Goal: Register for event/course

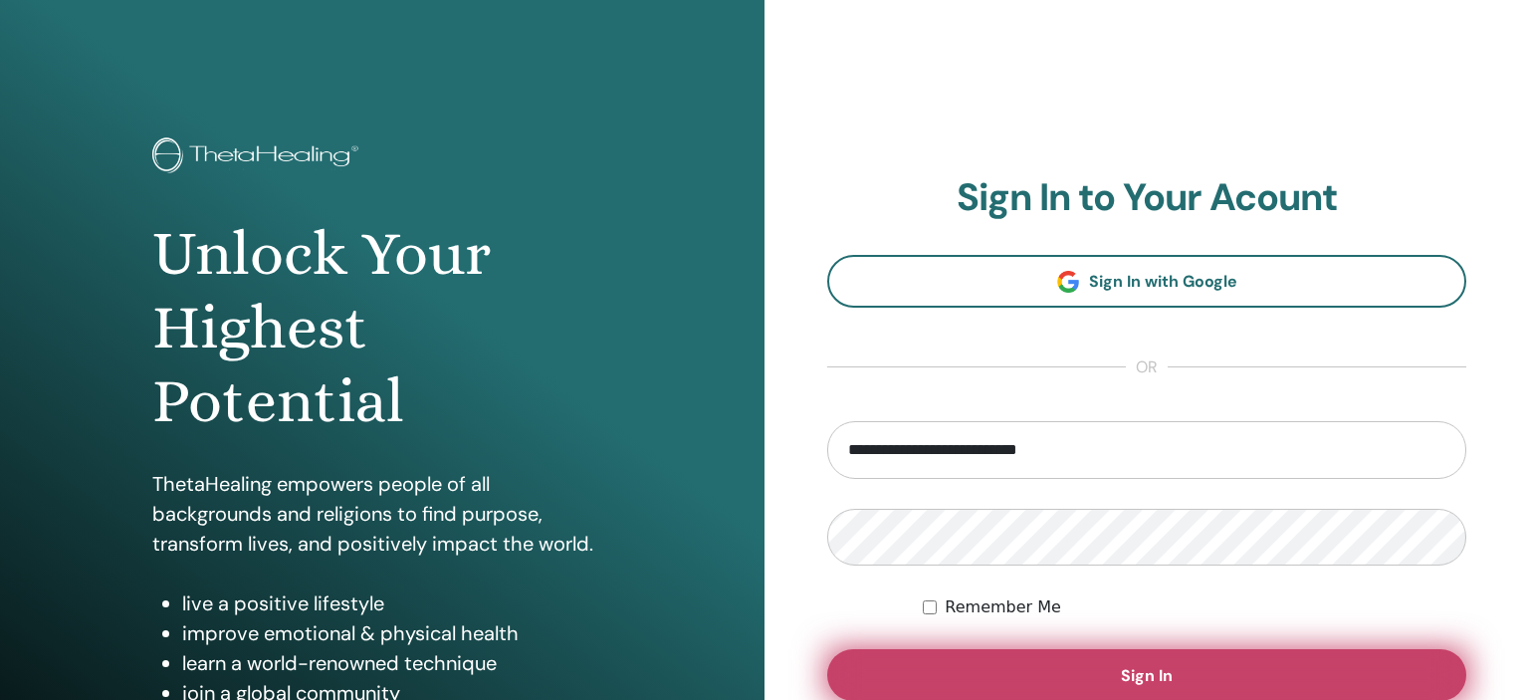
type input "**********"
click at [1077, 671] on button "Sign In" at bounding box center [1146, 675] width 639 height 52
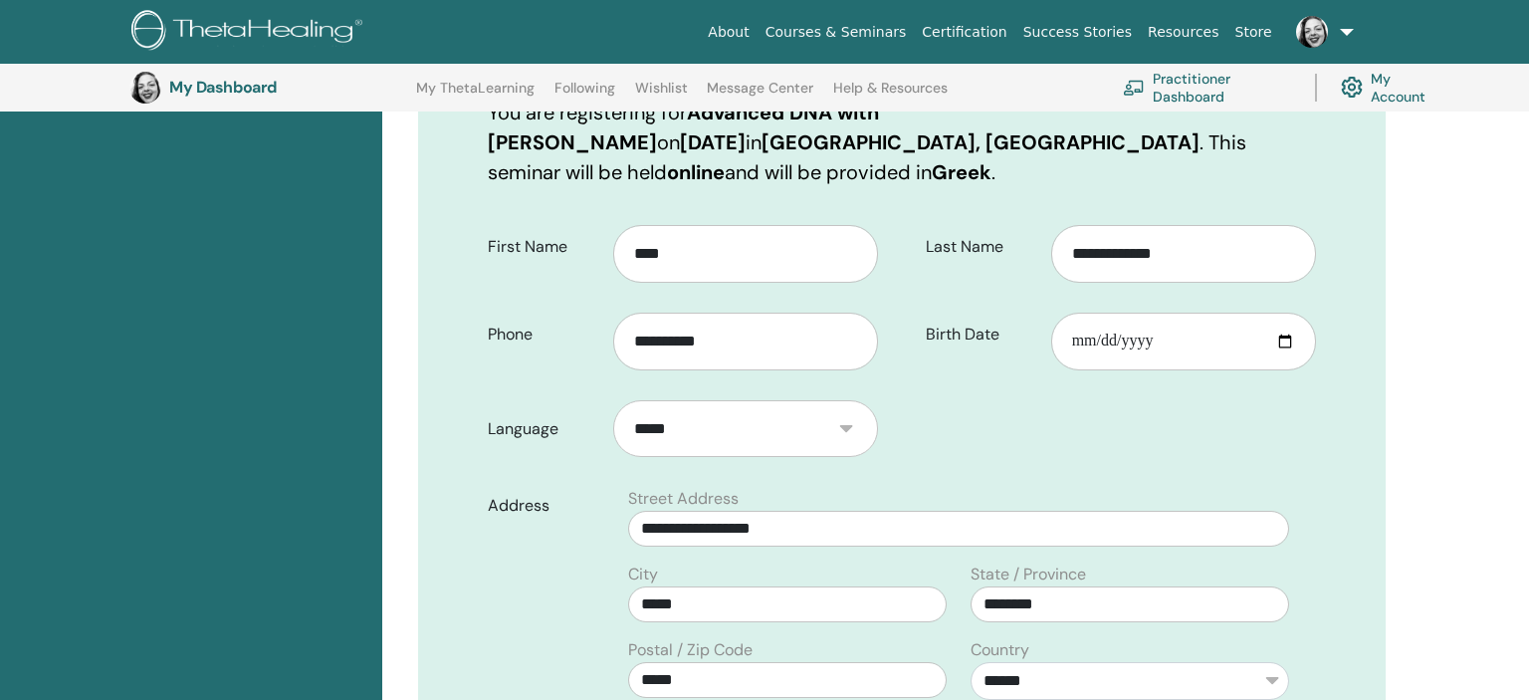
scroll to position [468, 0]
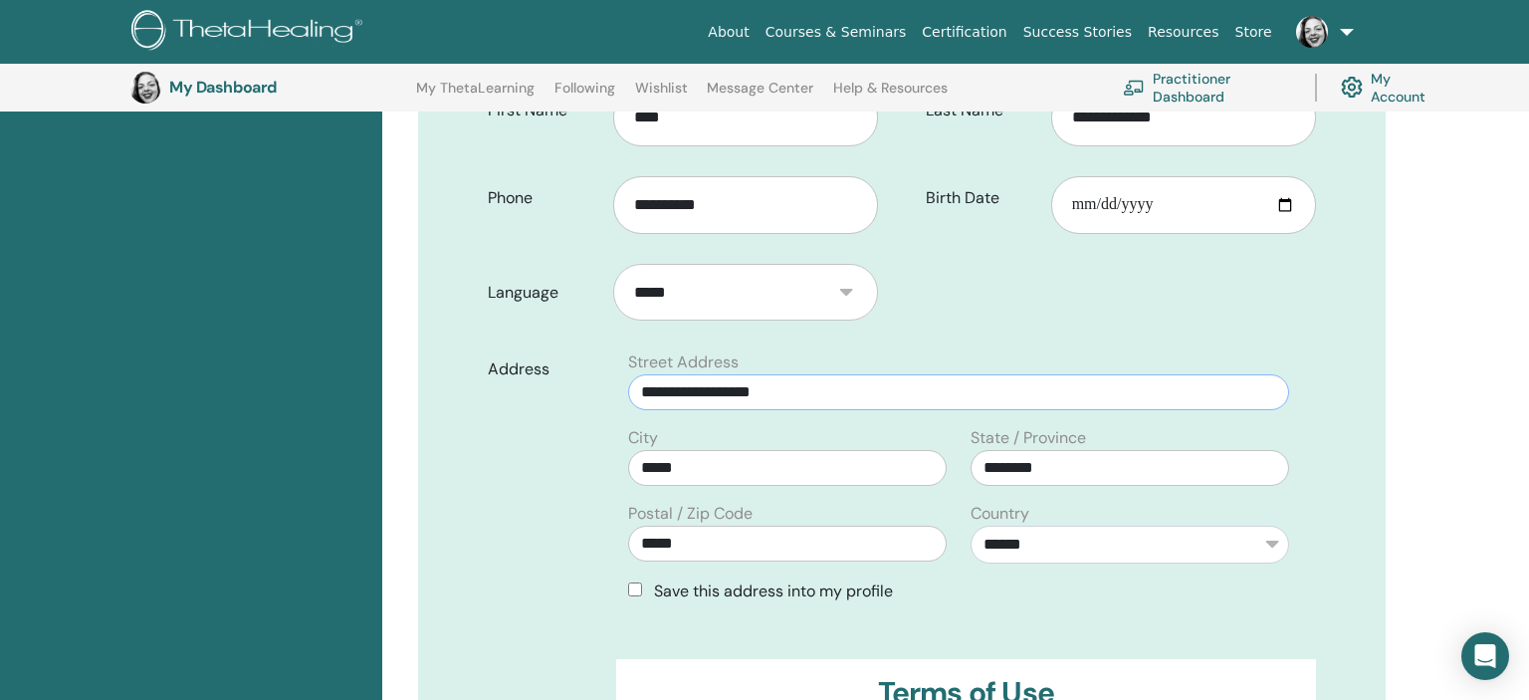
drag, startPoint x: 781, startPoint y: 366, endPoint x: 662, endPoint y: 363, distance: 118.5
click at [644, 374] on input "**********" at bounding box center [958, 392] width 661 height 36
drag, startPoint x: 769, startPoint y: 361, endPoint x: 583, endPoint y: 364, distance: 185.2
click at [628, 374] on input "**********" at bounding box center [958, 392] width 661 height 36
type input "*"
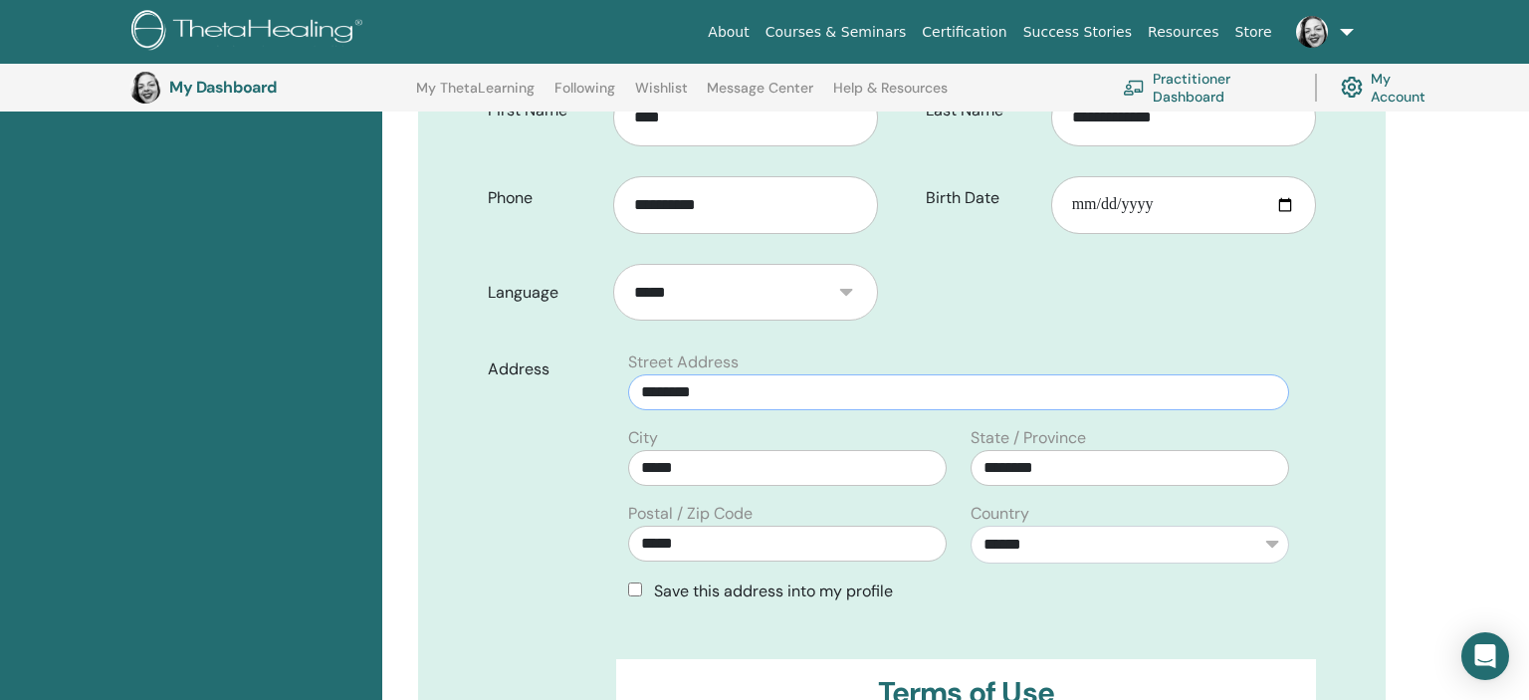
drag, startPoint x: 738, startPoint y: 351, endPoint x: 591, endPoint y: 363, distance: 146.8
click at [628, 374] on input "********" at bounding box center [958, 392] width 661 height 36
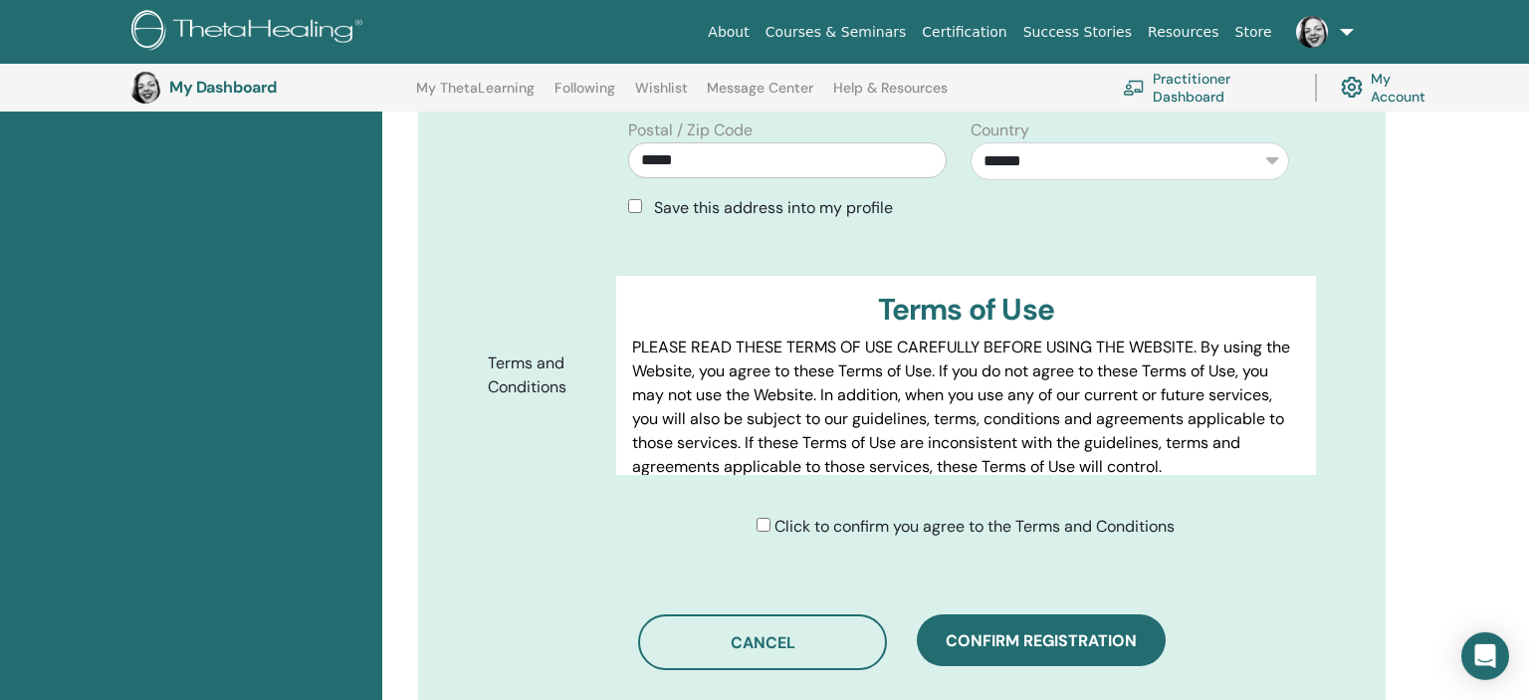
scroll to position [888, 0]
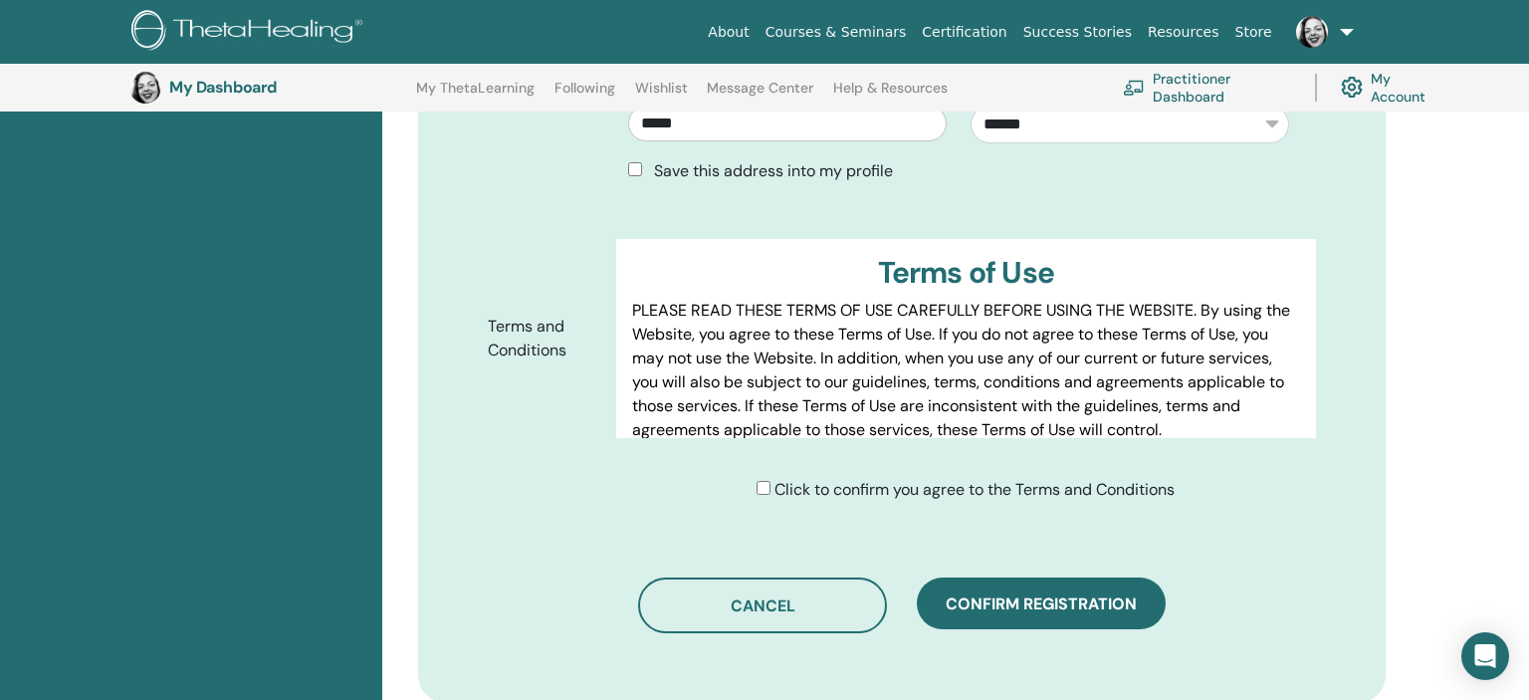
type input "********"
click at [759, 478] on div "Click to confirm you agree to the Terms and Conditions" at bounding box center [966, 490] width 418 height 24
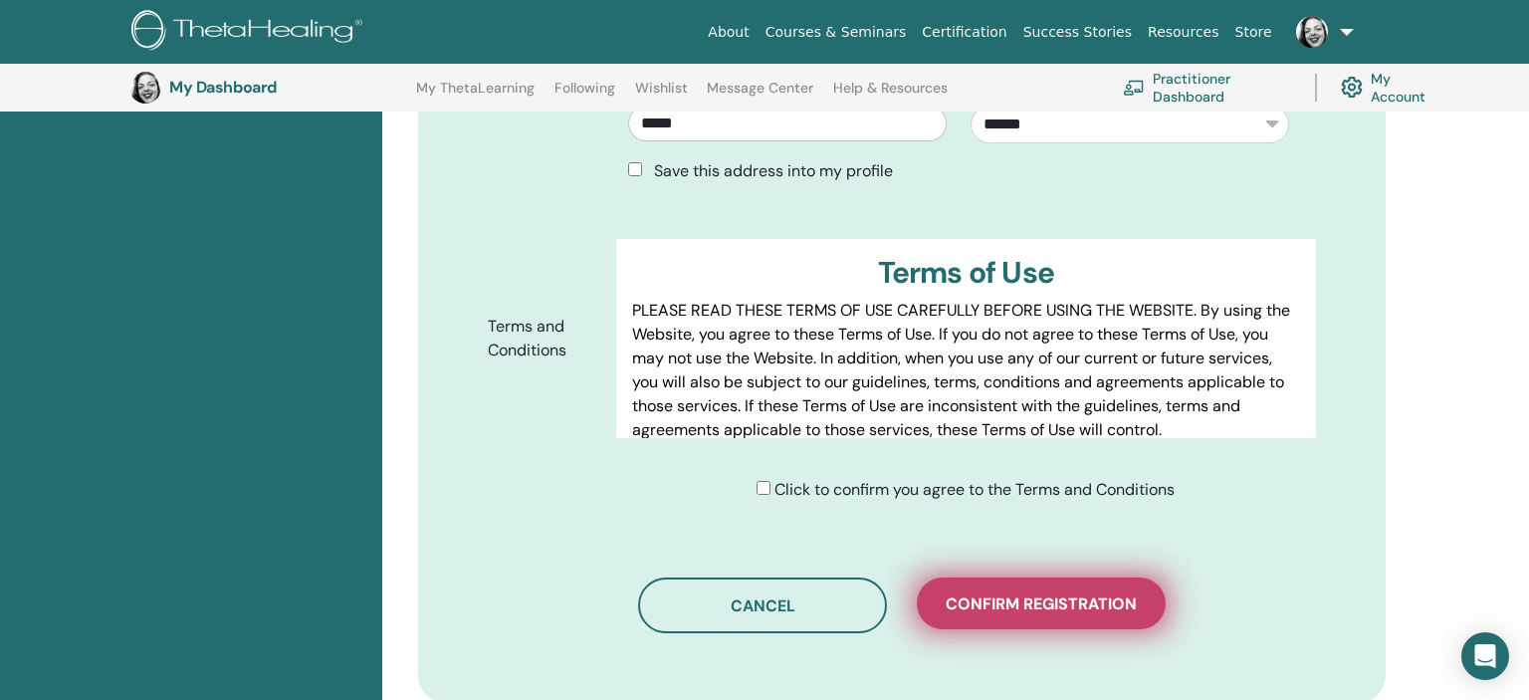
click at [1070, 593] on span "Confirm registration" at bounding box center [1041, 603] width 191 height 21
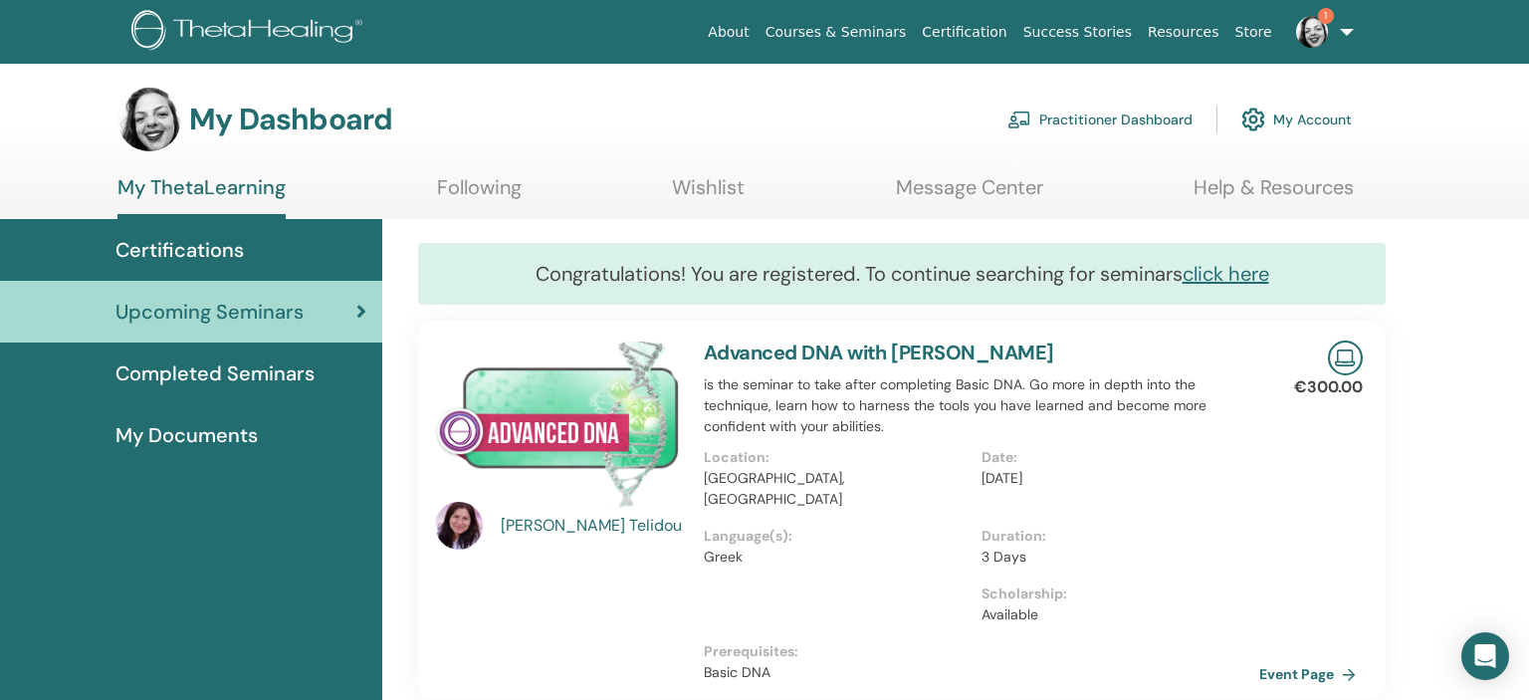
scroll to position [262, 0]
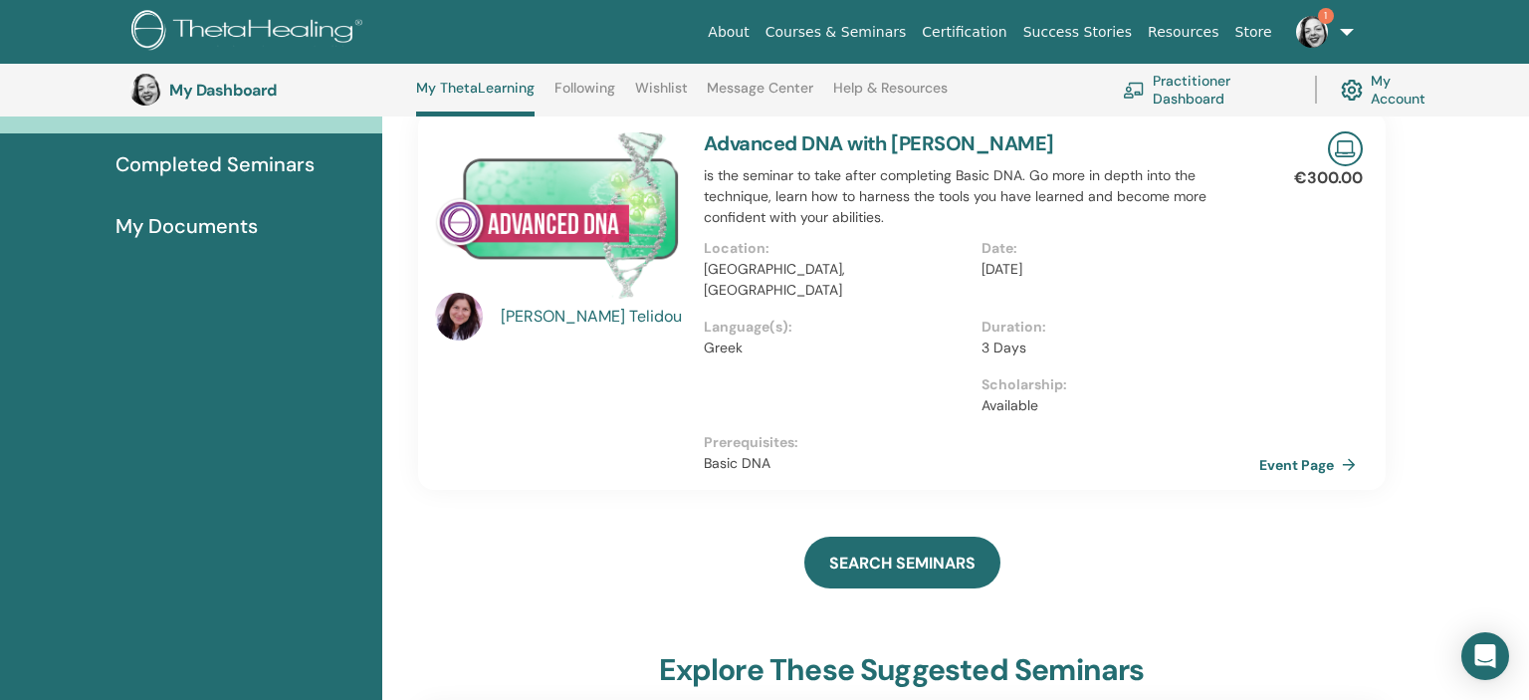
click at [525, 318] on div "[PERSON_NAME]" at bounding box center [593, 317] width 184 height 24
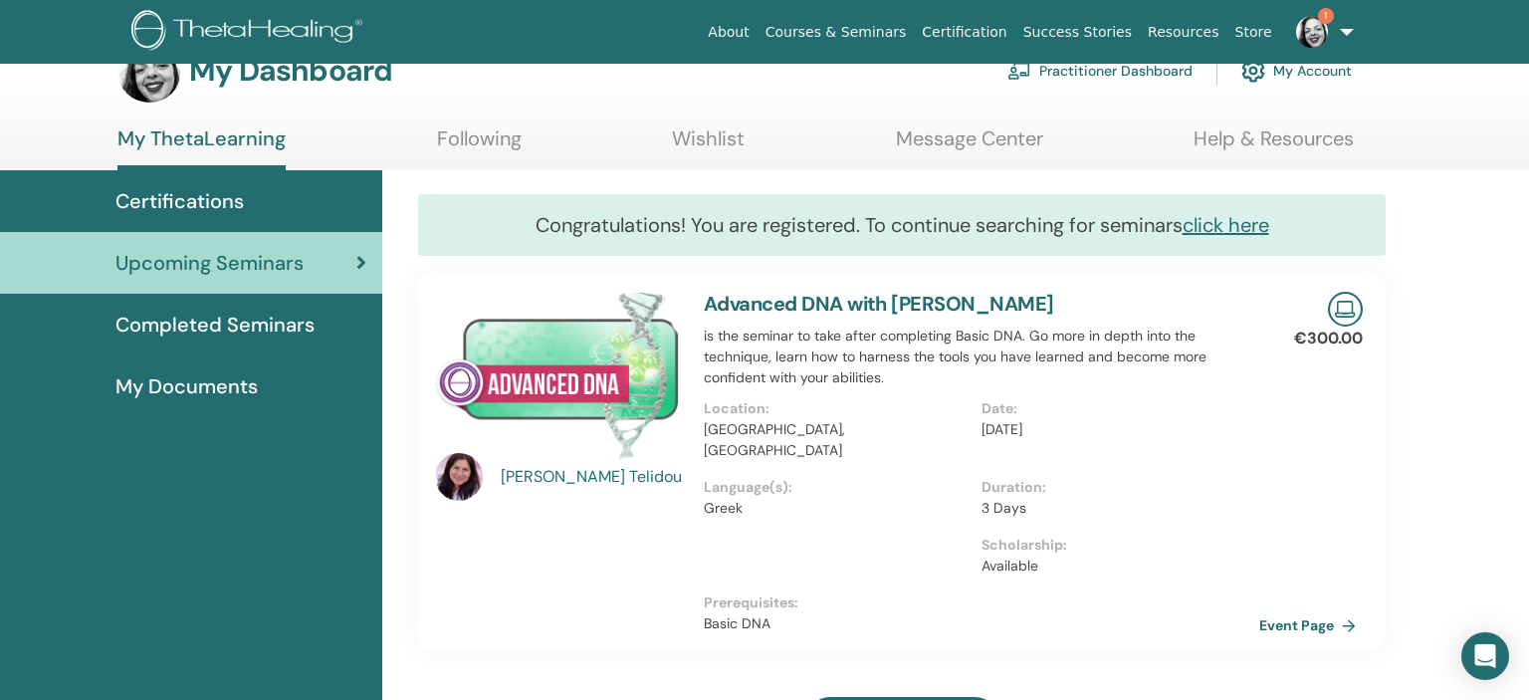
click at [572, 472] on div "[PERSON_NAME]" at bounding box center [593, 477] width 184 height 24
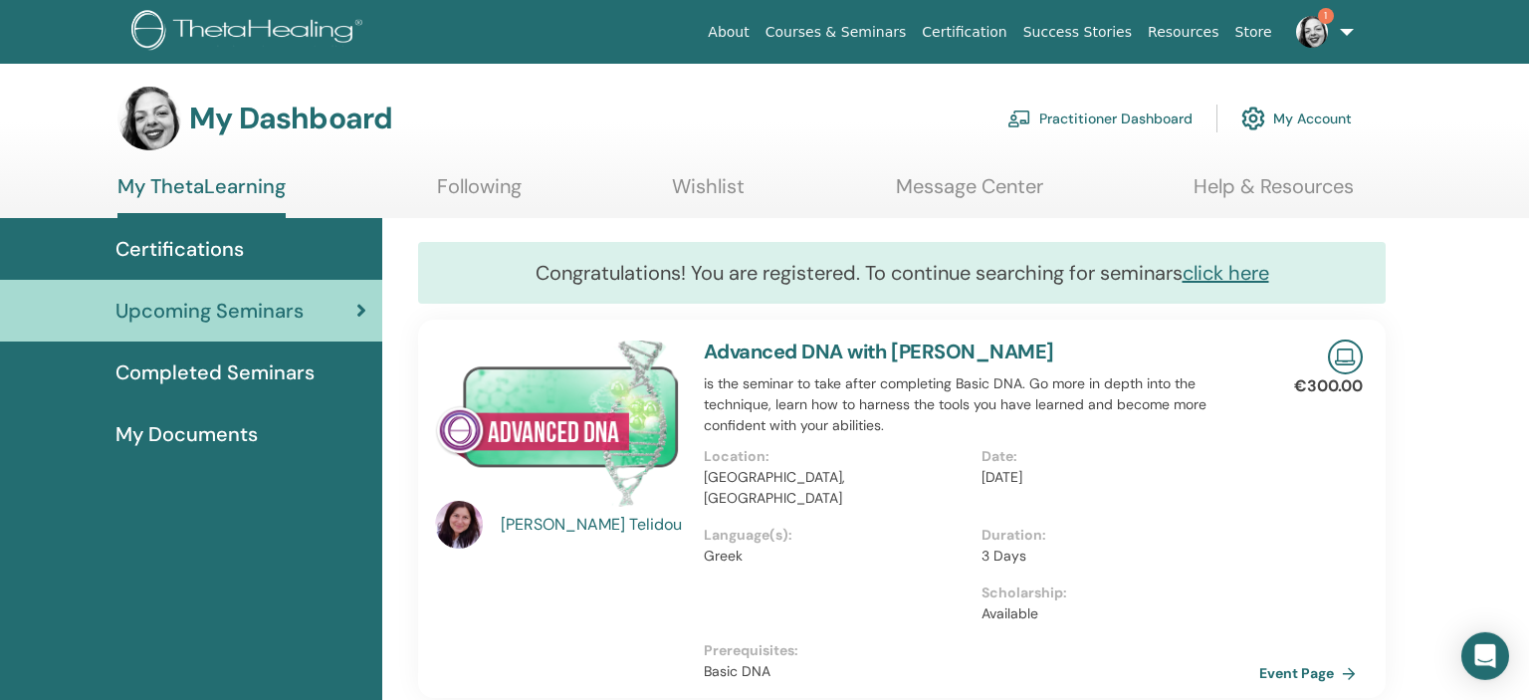
scroll to position [0, 0]
click at [363, 317] on icon at bounding box center [361, 312] width 10 height 20
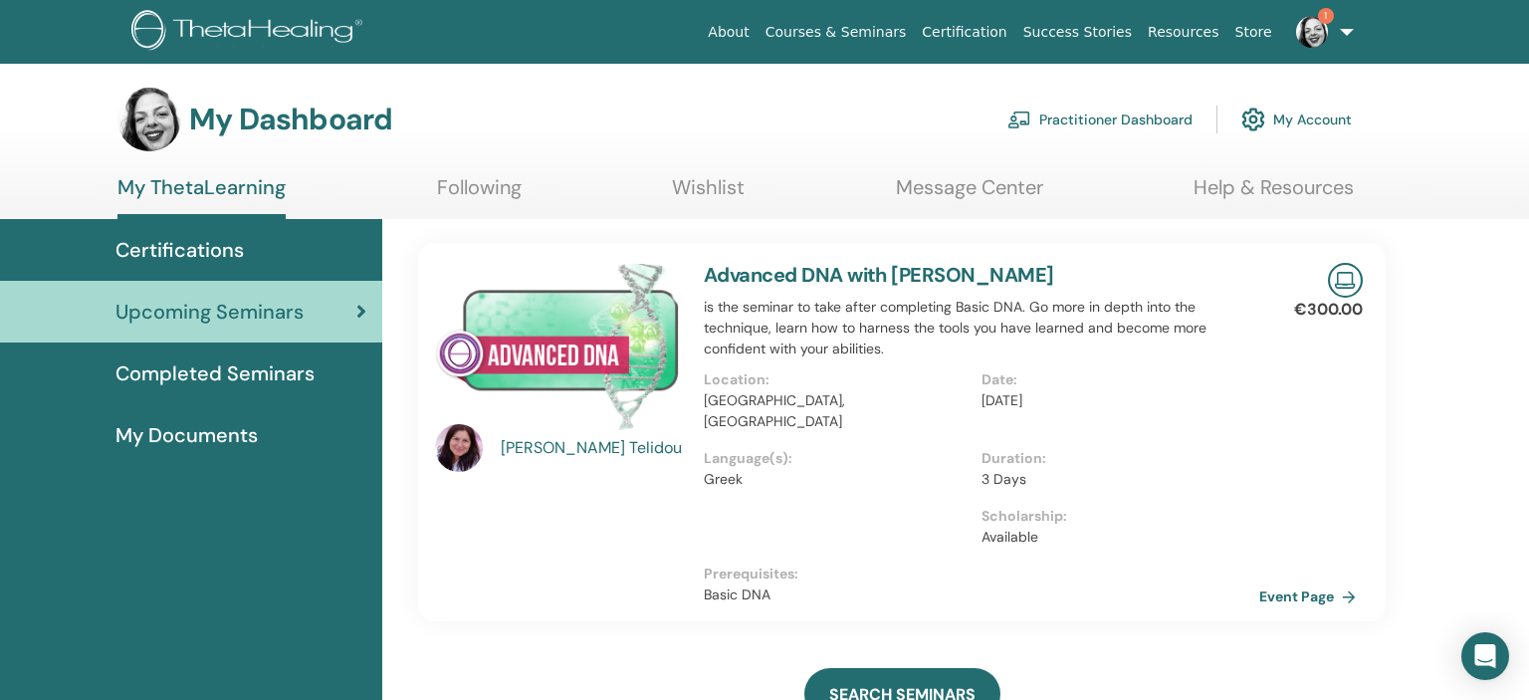
click at [554, 447] on div "Maria Telidou" at bounding box center [593, 448] width 184 height 24
click at [476, 460] on img at bounding box center [459, 448] width 48 height 48
click at [1351, 28] on link "1" at bounding box center [1321, 32] width 82 height 64
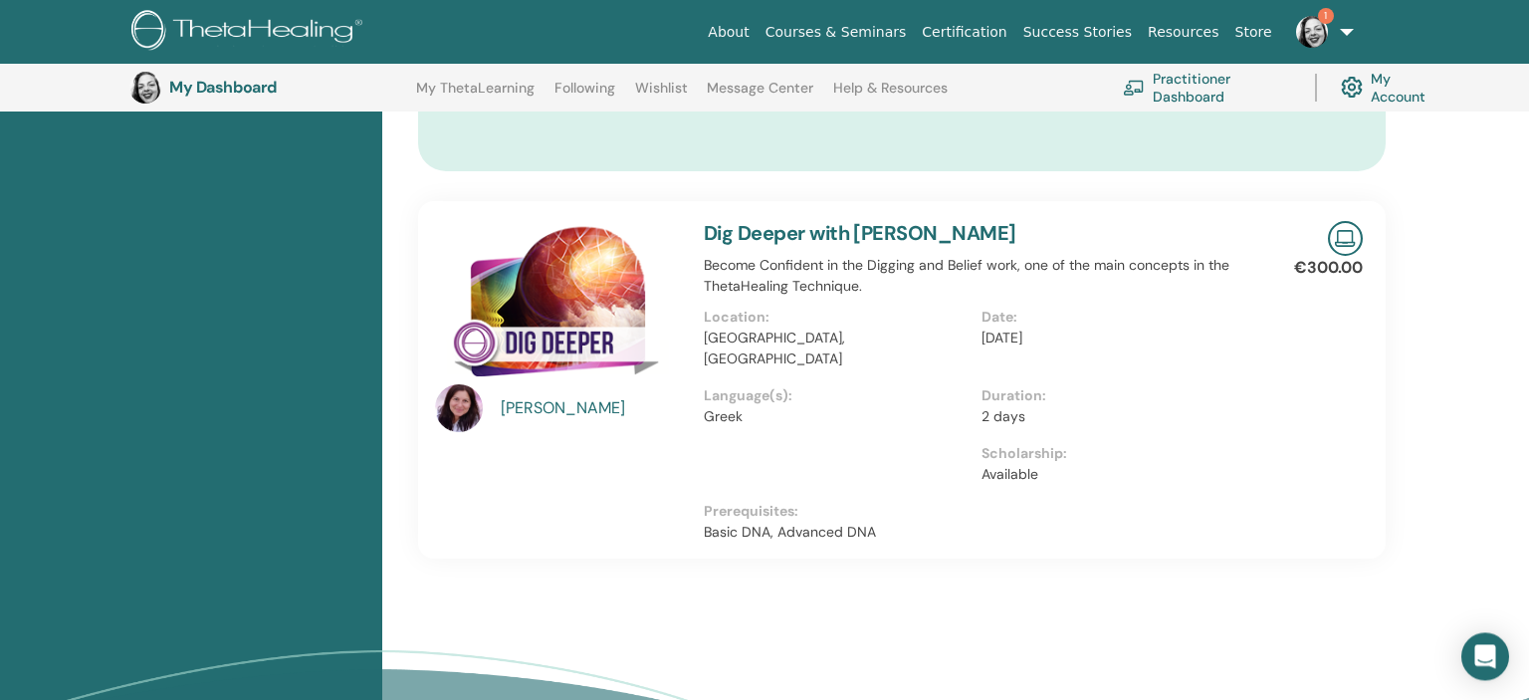
scroll to position [1204, 0]
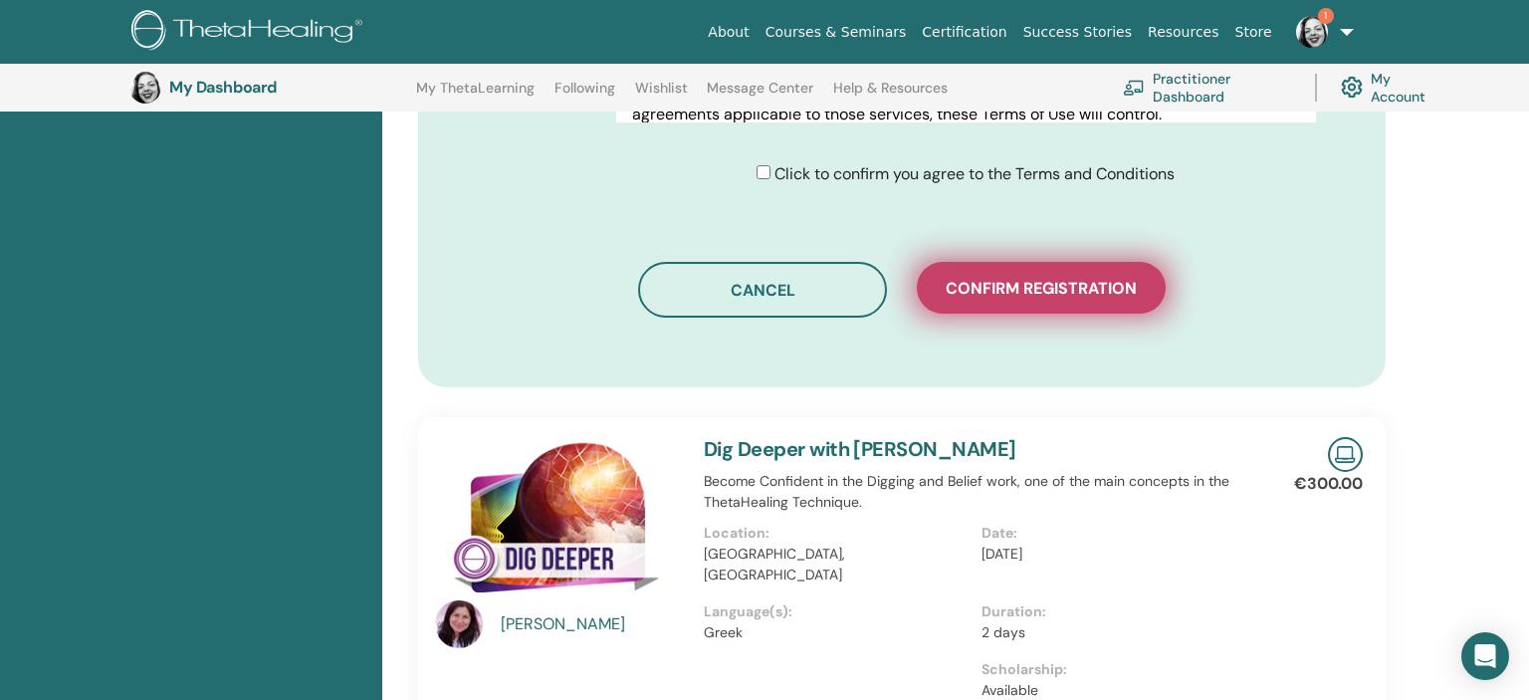
click at [1059, 275] on button "Confirm registration" at bounding box center [1041, 288] width 249 height 52
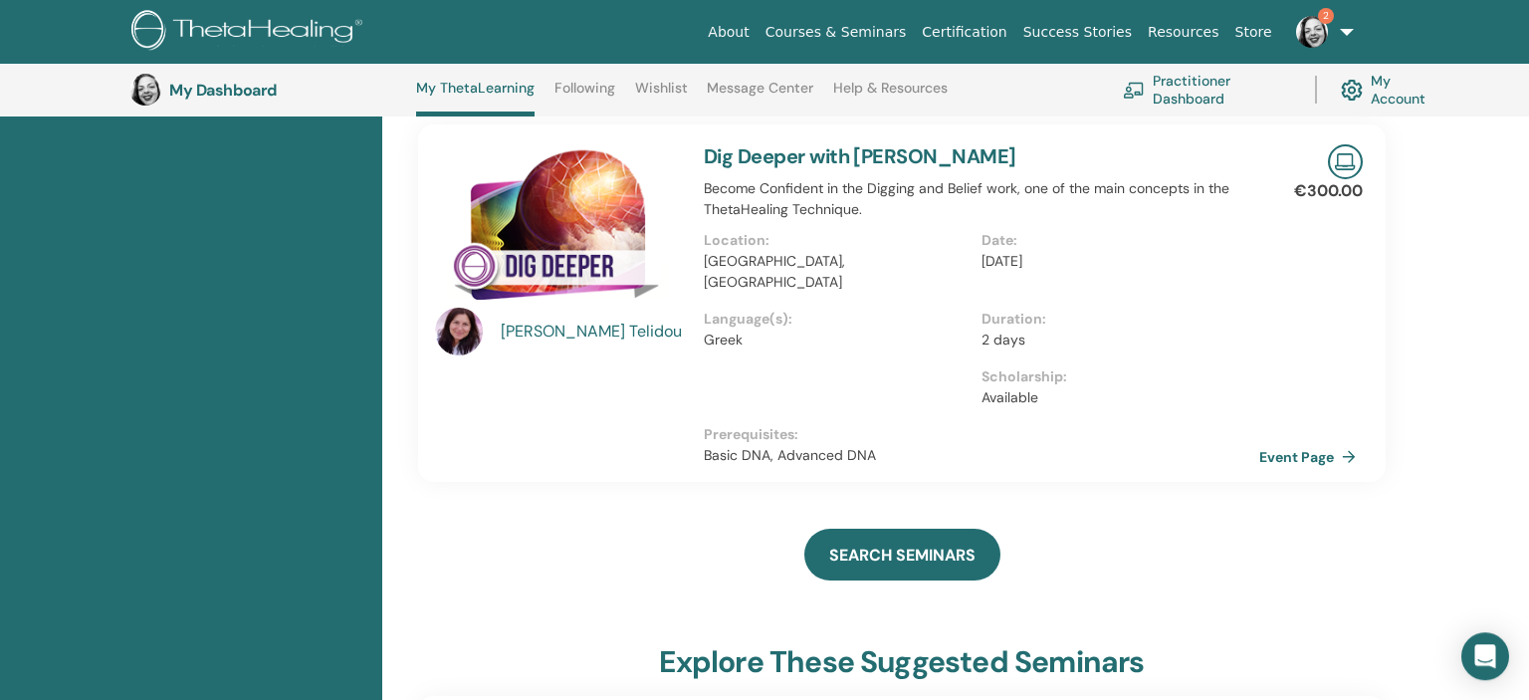
scroll to position [683, 0]
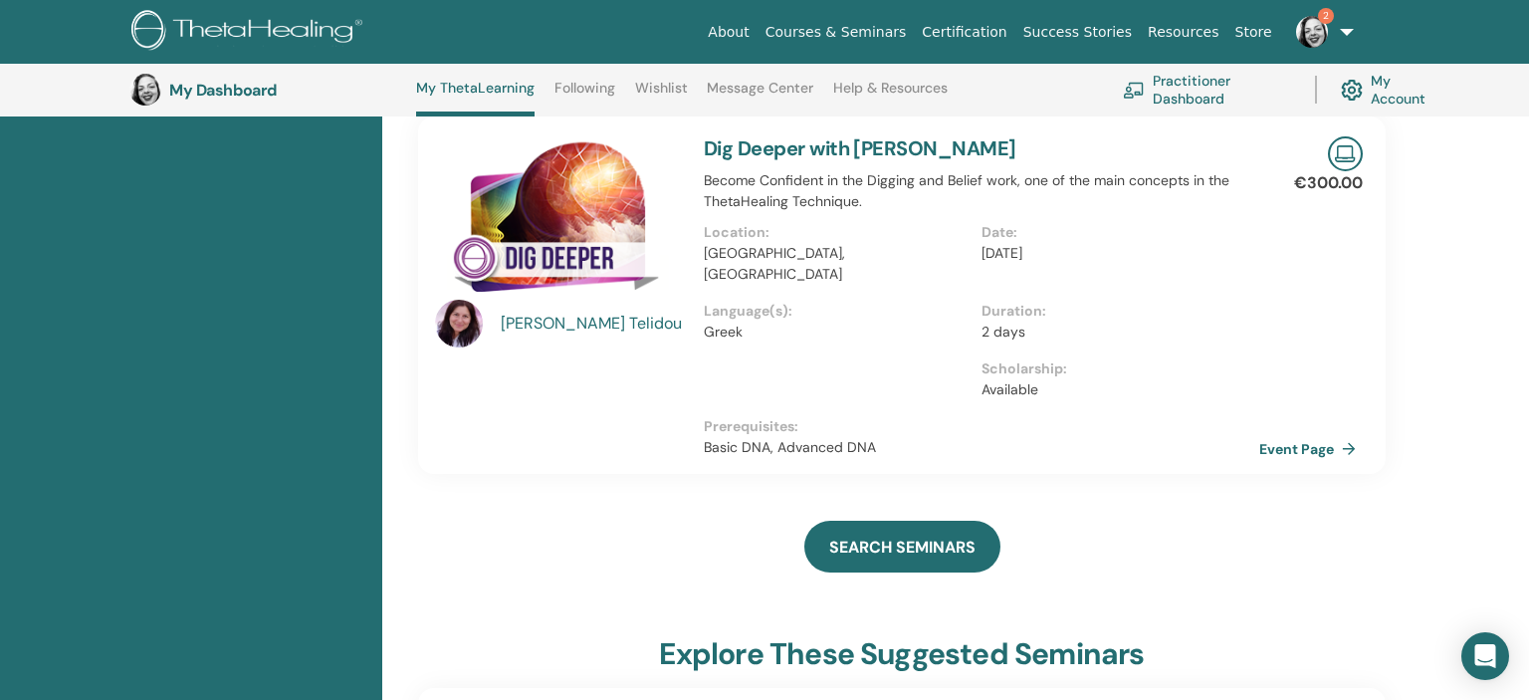
click at [866, 135] on link "Dig Deeper with [PERSON_NAME]" at bounding box center [860, 148] width 313 height 26
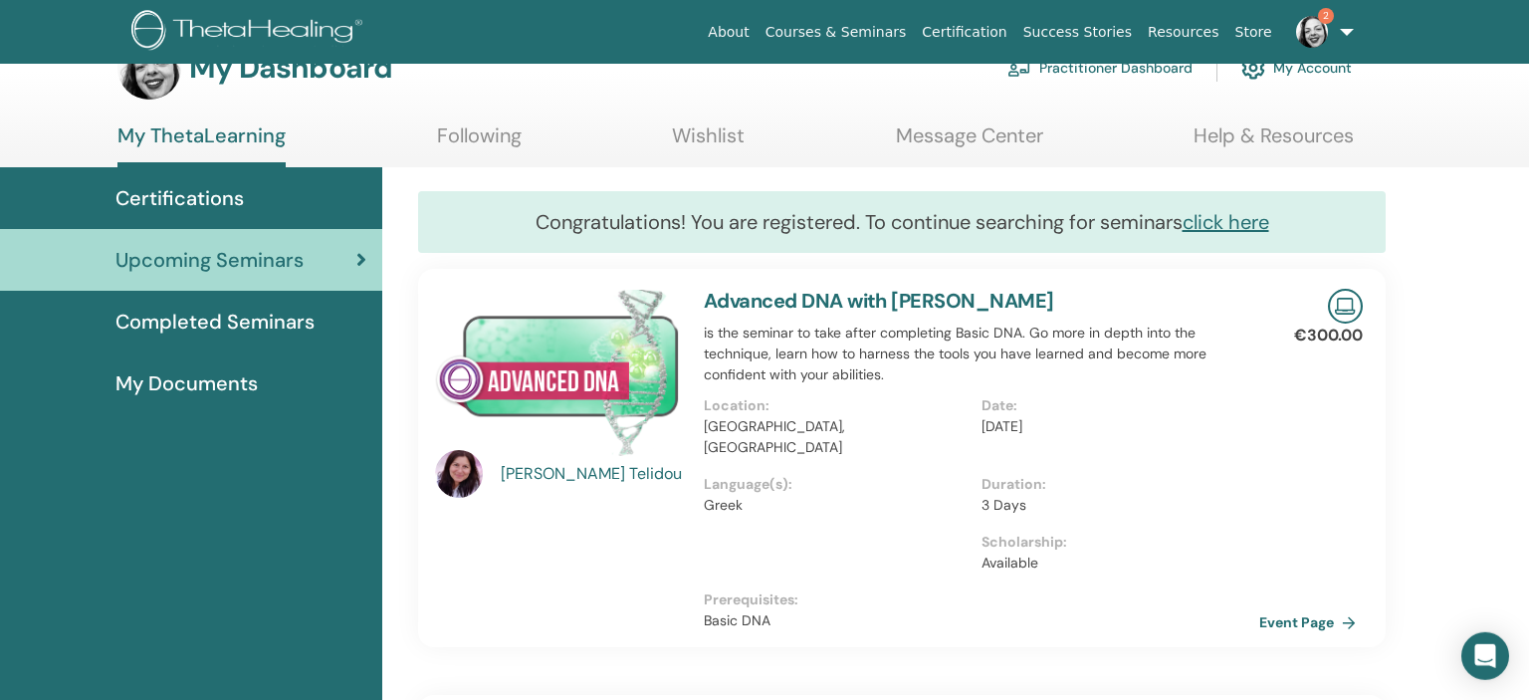
scroll to position [525, 0]
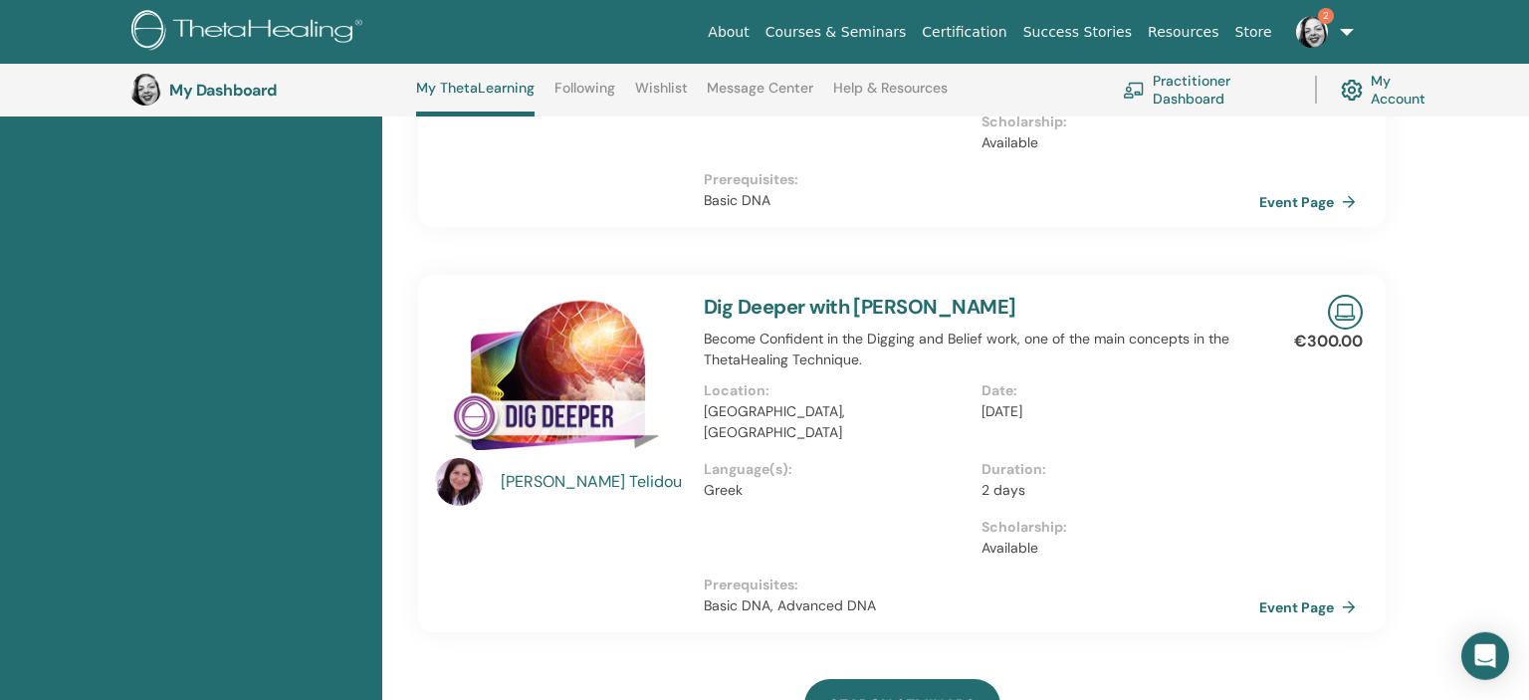
click at [533, 397] on img at bounding box center [557, 380] width 245 height 170
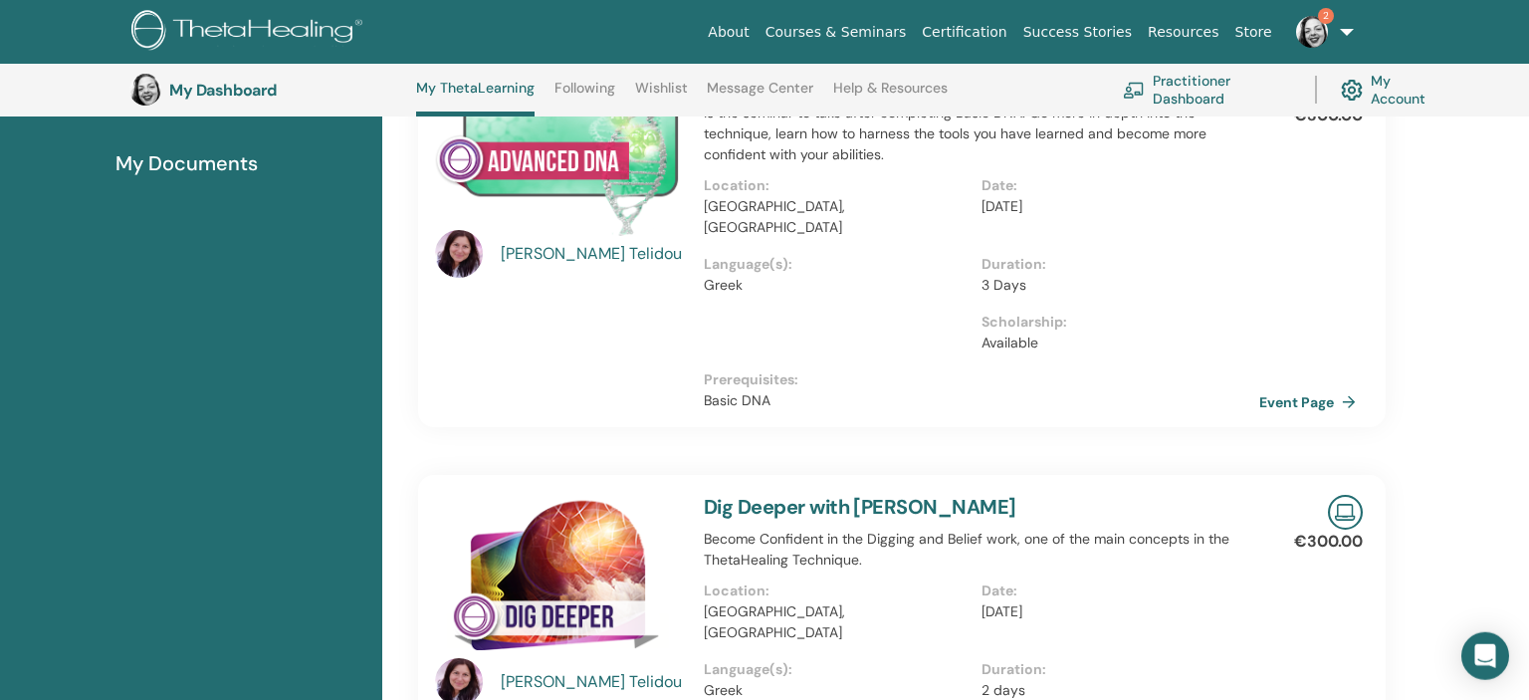
scroll to position [518, 0]
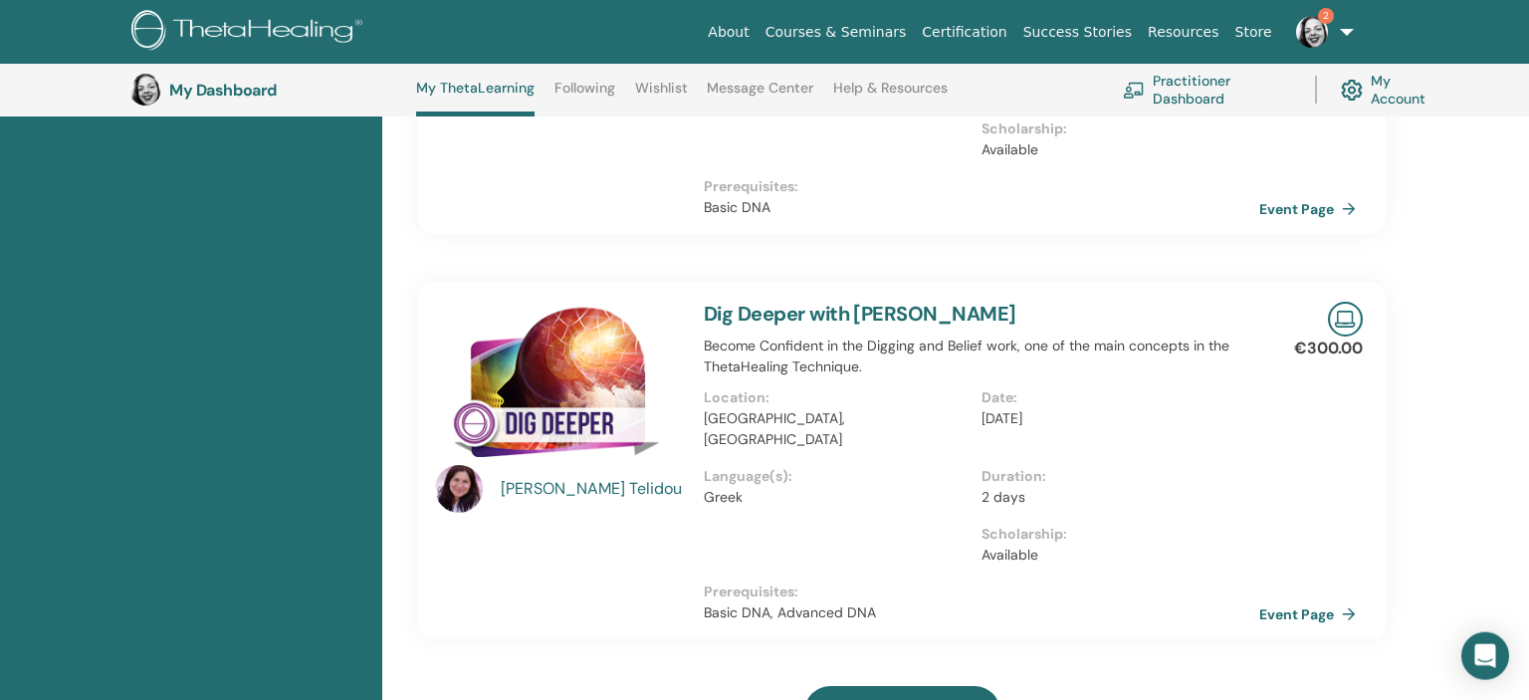
click at [864, 301] on link "Dig Deeper with [PERSON_NAME]" at bounding box center [860, 314] width 313 height 26
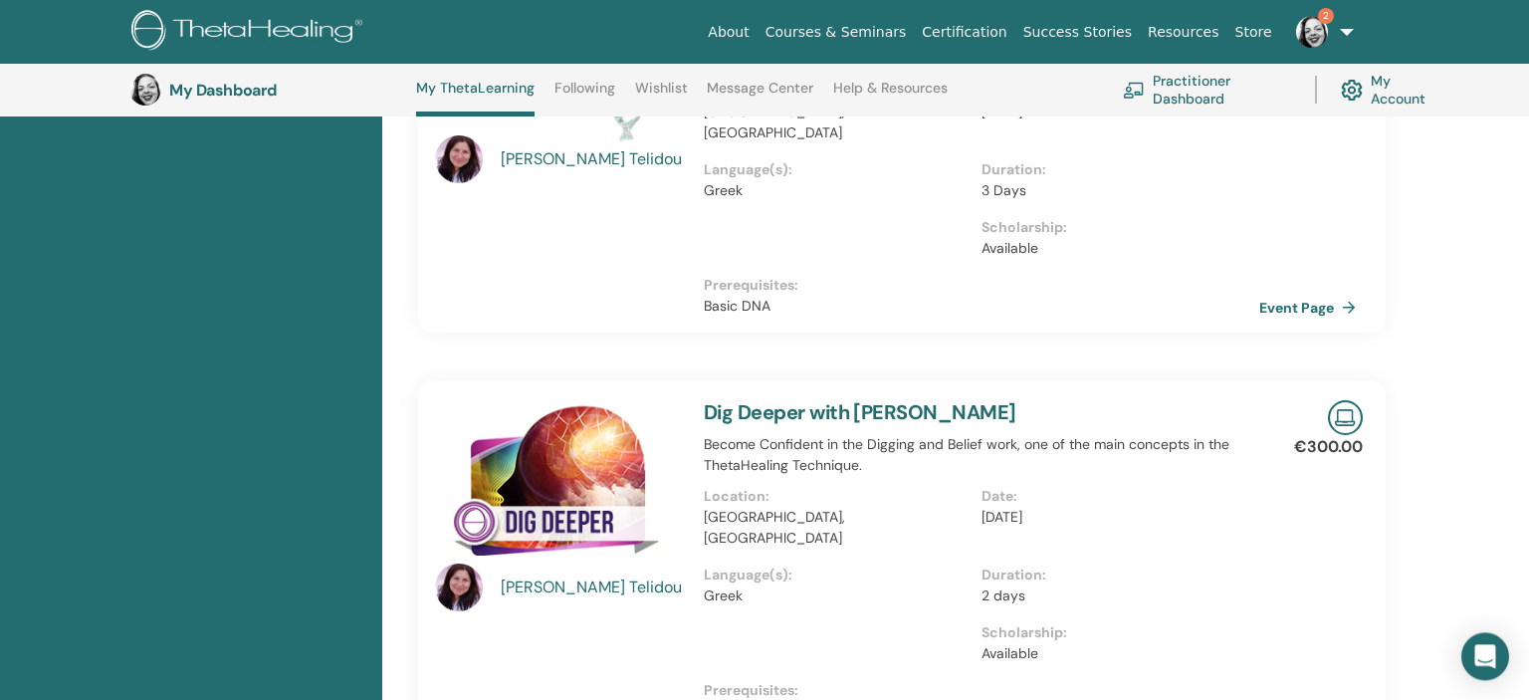
scroll to position [517, 0]
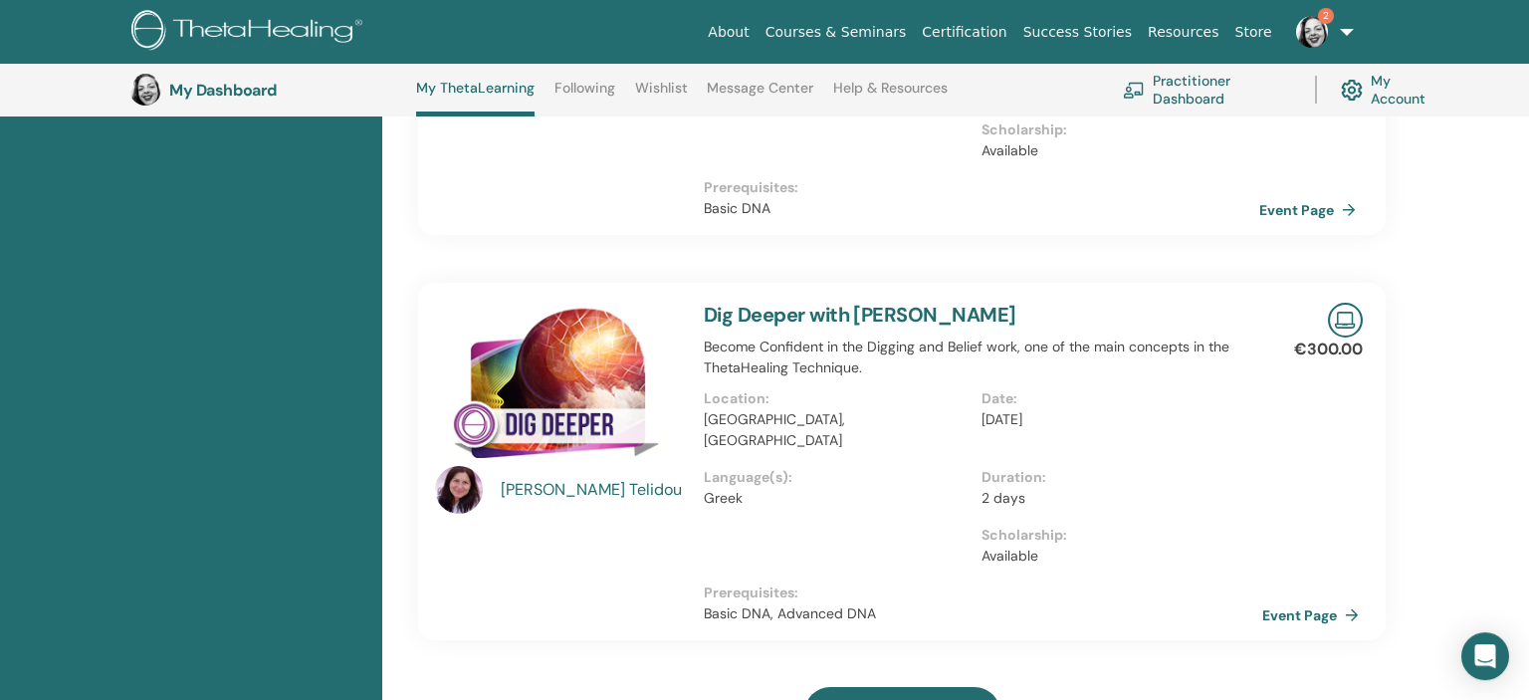
click at [1308, 600] on link "Event Page" at bounding box center [1314, 615] width 105 height 30
